Goal: Information Seeking & Learning: Learn about a topic

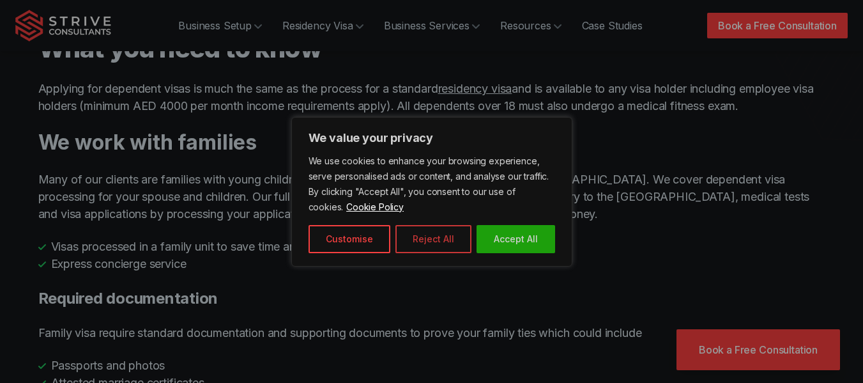
click at [422, 239] on button "Reject All" at bounding box center [433, 239] width 76 height 28
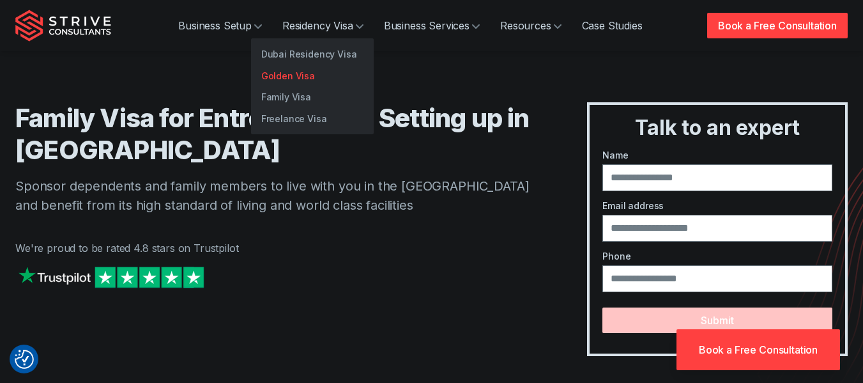
click at [298, 77] on link "Golden Visa" at bounding box center [312, 76] width 123 height 22
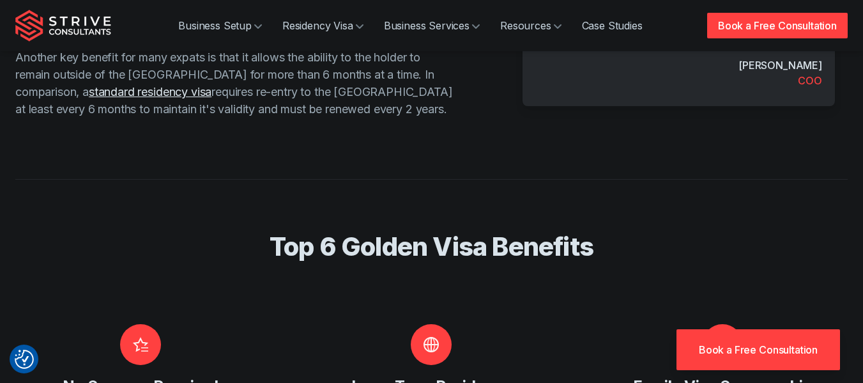
scroll to position [544, 0]
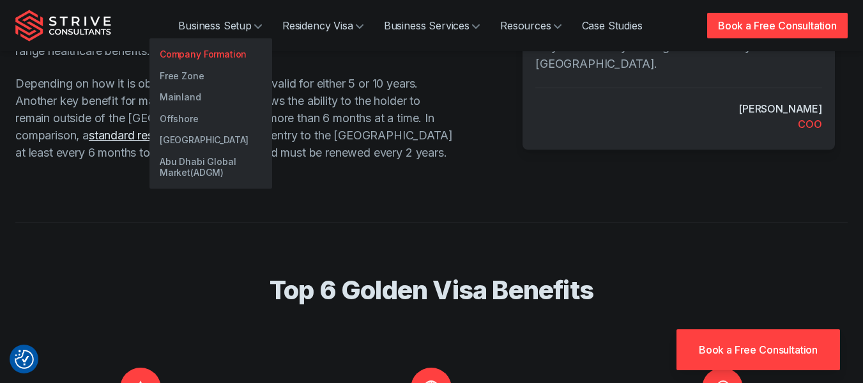
click at [241, 52] on link "Company Formation" at bounding box center [211, 54] width 123 height 22
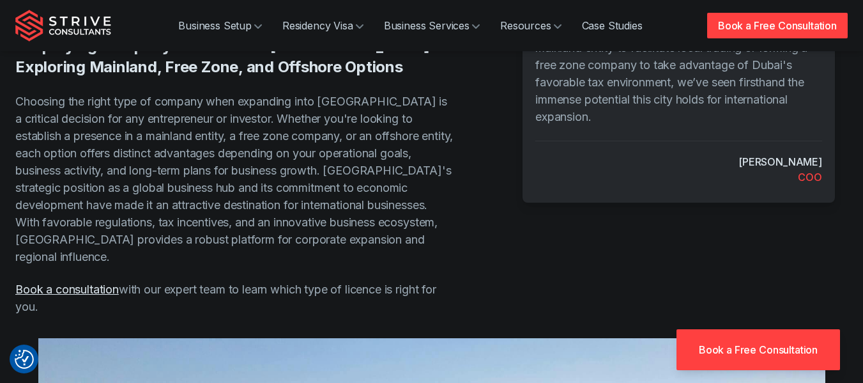
scroll to position [1338, 0]
